Goal: Task Accomplishment & Management: Complete application form

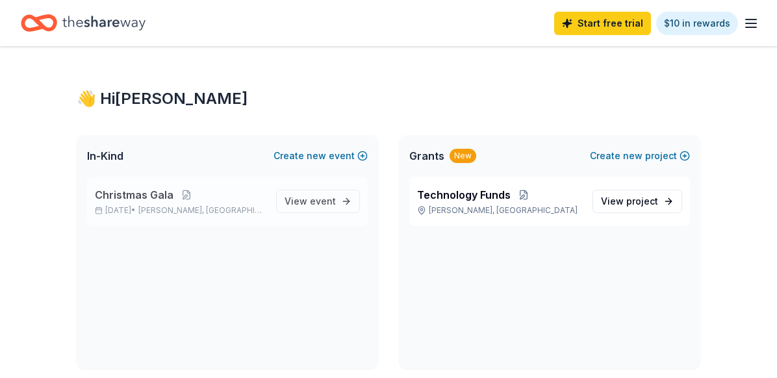
click at [224, 208] on p "[DATE] • [PERSON_NAME], SC" at bounding box center [180, 210] width 171 height 10
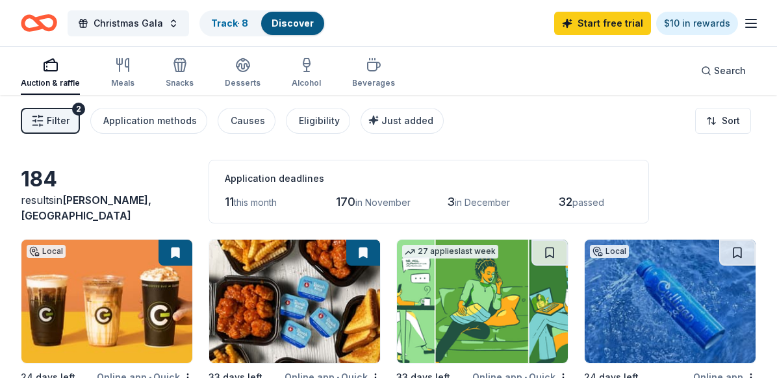
click at [33, 115] on icon "button" at bounding box center [37, 120] width 13 height 13
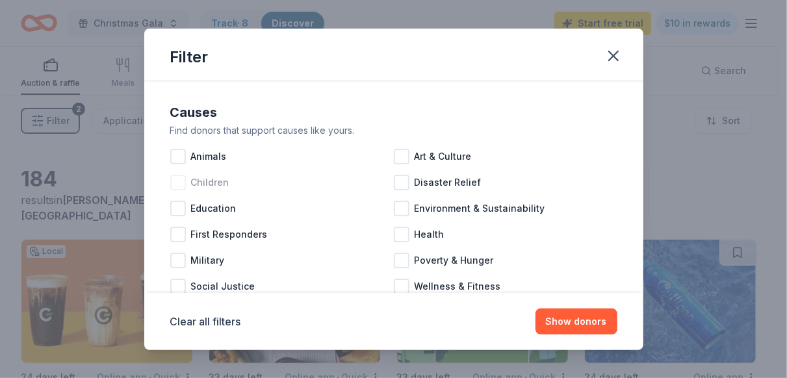
click at [212, 182] on span "Children" at bounding box center [210, 183] width 38 height 16
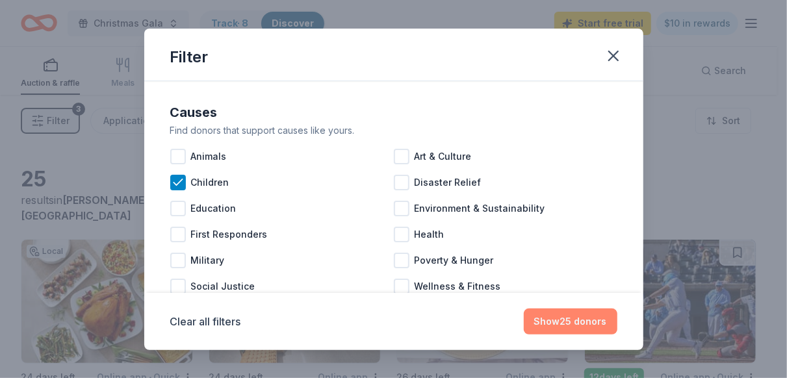
click at [572, 330] on button "Show 25 donors" at bounding box center [571, 322] width 94 height 26
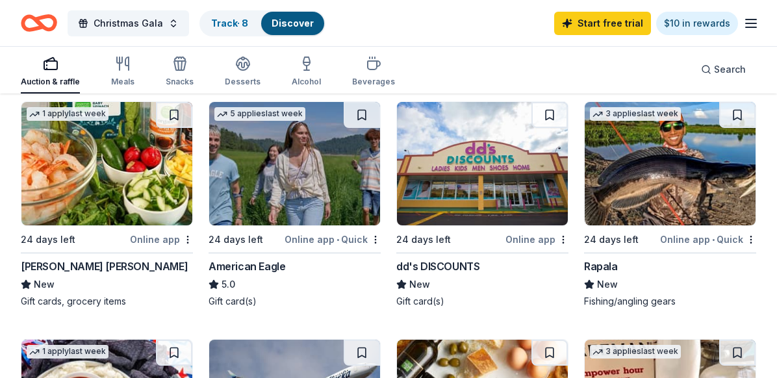
scroll to position [376, 0]
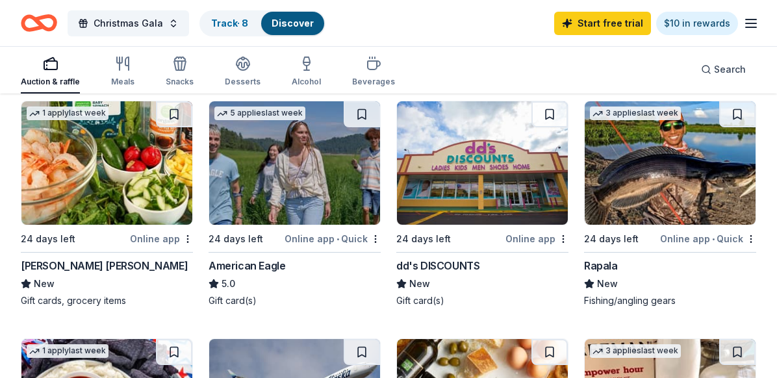
click at [302, 166] on img at bounding box center [294, 162] width 171 height 123
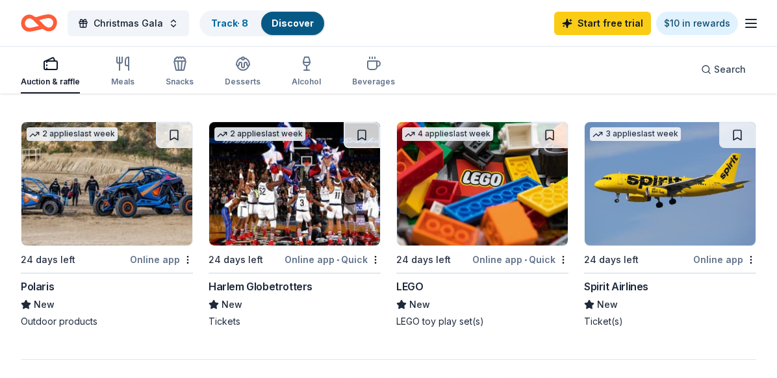
scroll to position [1084, 0]
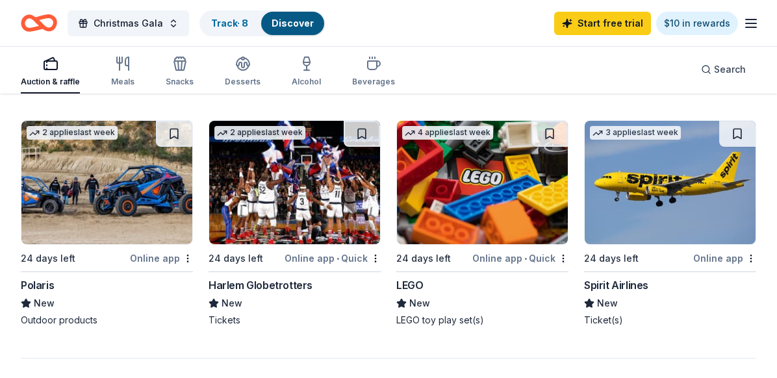
click at [484, 218] on img at bounding box center [482, 182] width 171 height 123
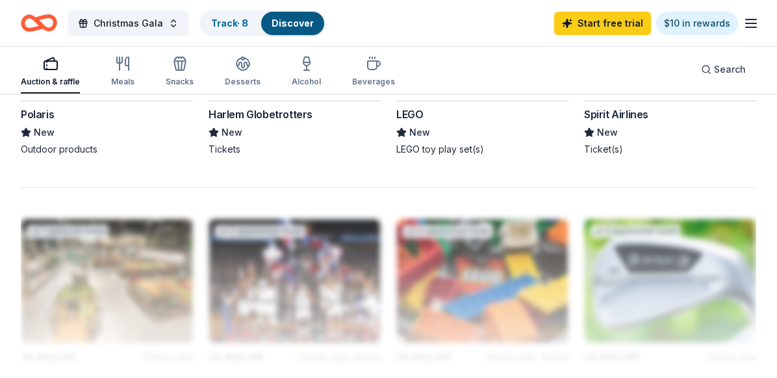
scroll to position [1108, 0]
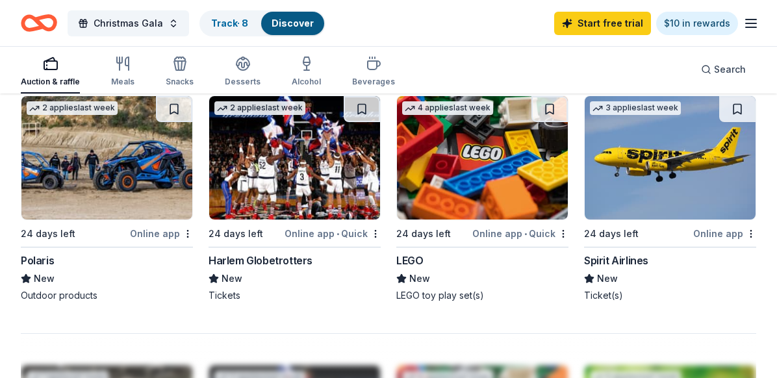
click at [304, 201] on img at bounding box center [294, 157] width 171 height 123
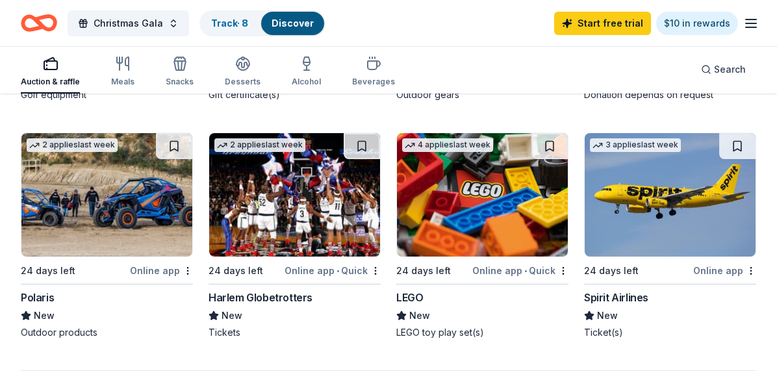
scroll to position [981, 0]
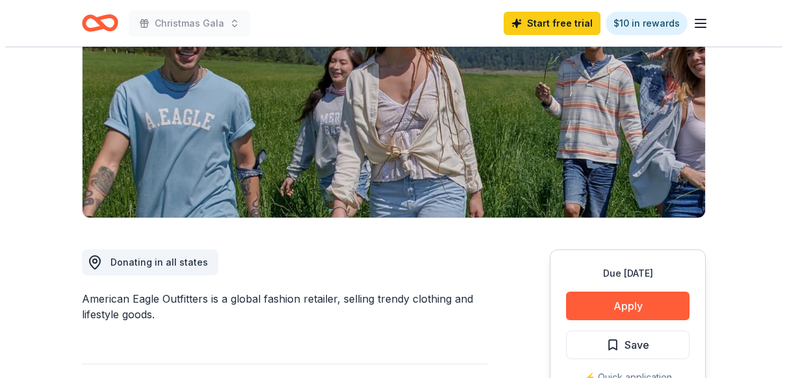
scroll to position [176, 0]
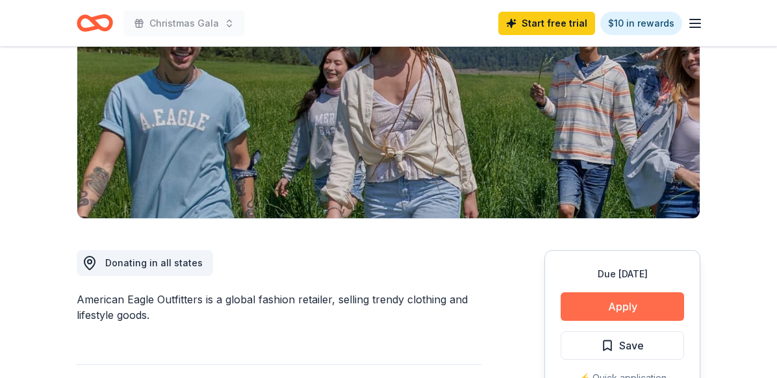
click at [617, 298] on button "Apply" at bounding box center [622, 306] width 123 height 29
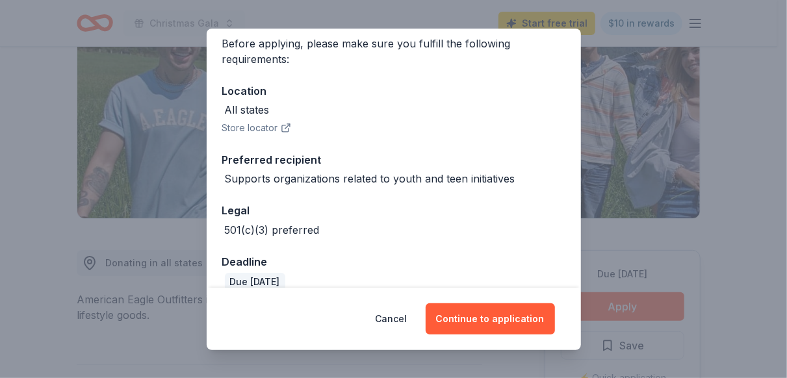
scroll to position [0, 0]
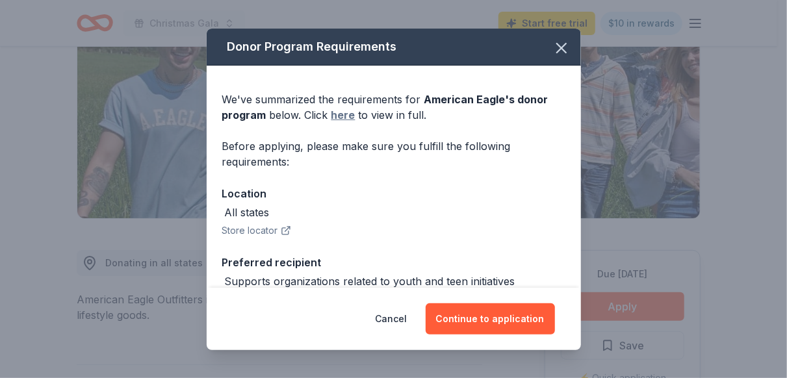
click at [335, 116] on link "here" at bounding box center [343, 115] width 24 height 16
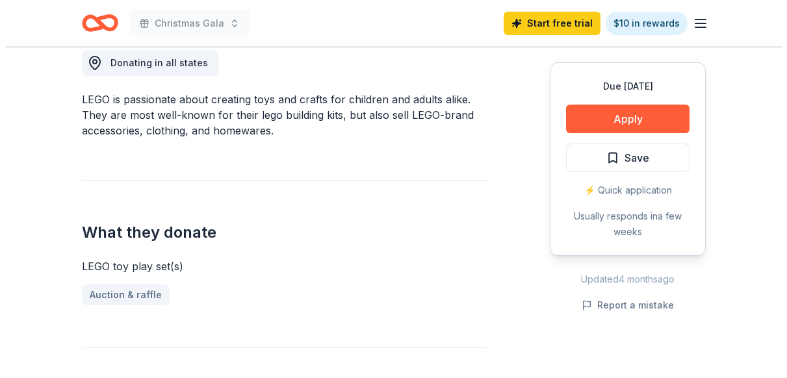
scroll to position [377, 0]
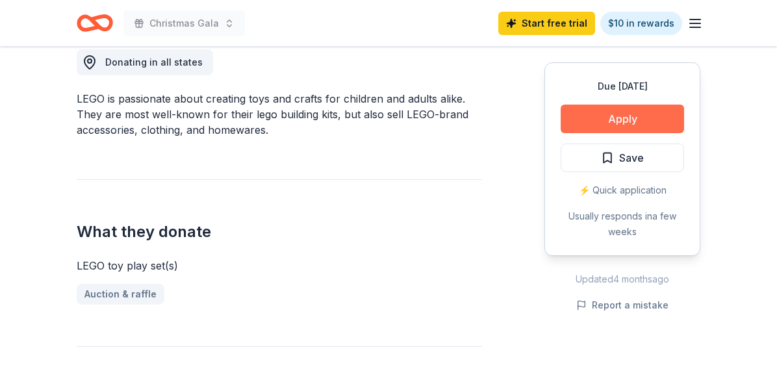
click at [610, 118] on button "Apply" at bounding box center [622, 119] width 123 height 29
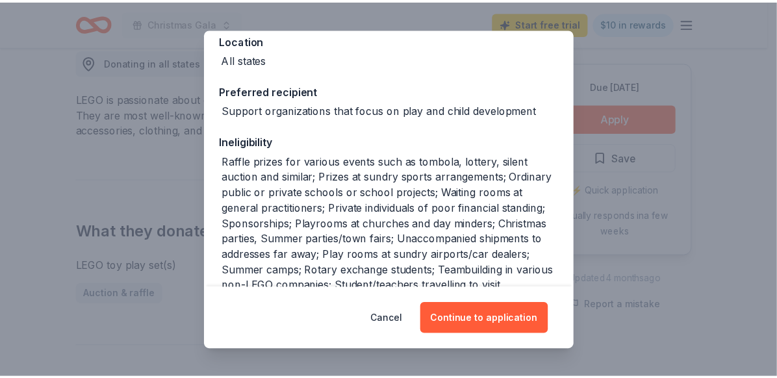
scroll to position [259, 0]
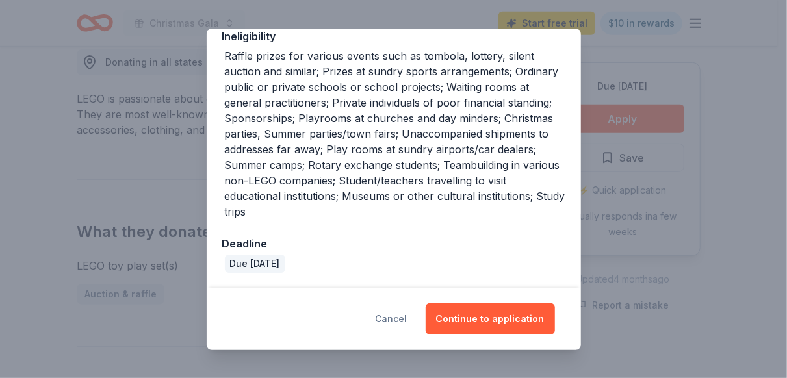
click at [385, 314] on button "Cancel" at bounding box center [392, 319] width 32 height 31
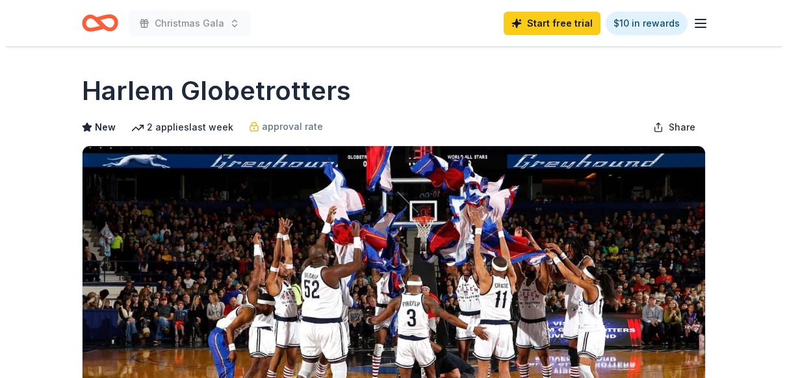
scroll to position [304, 0]
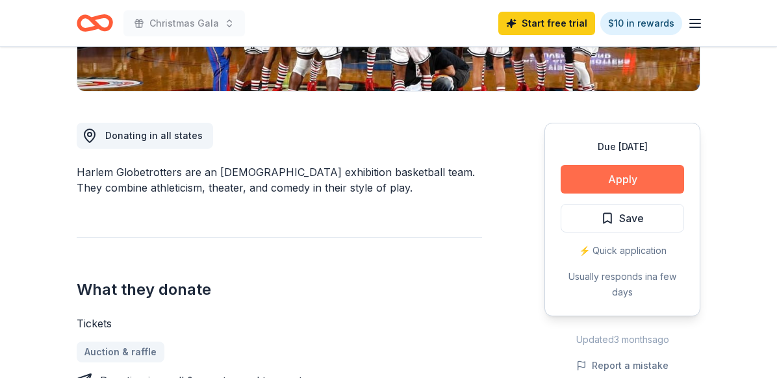
click at [634, 176] on button "Apply" at bounding box center [622, 179] width 123 height 29
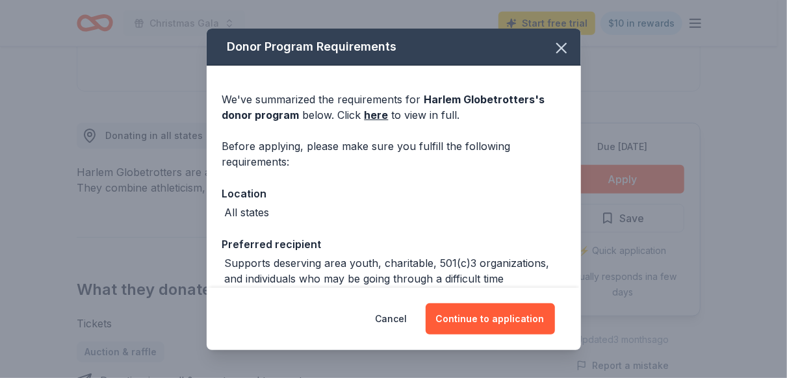
scroll to position [118, 0]
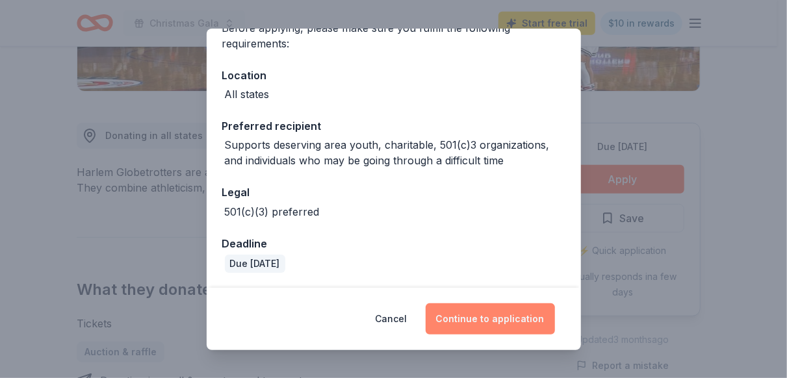
click at [487, 323] on button "Continue to application" at bounding box center [490, 319] width 129 height 31
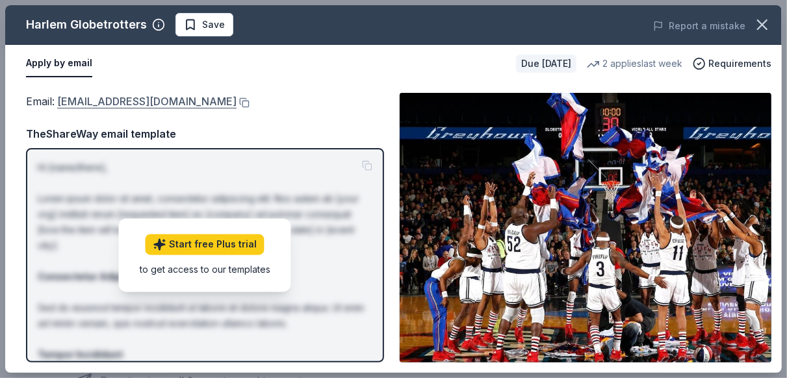
drag, startPoint x: 214, startPoint y: 98, endPoint x: 170, endPoint y: 103, distance: 45.1
click at [170, 103] on link "info@harlemglobetrotters.com" at bounding box center [146, 101] width 179 height 17
click at [237, 101] on button at bounding box center [243, 102] width 13 height 10
